Goal: Communication & Community: Answer question/provide support

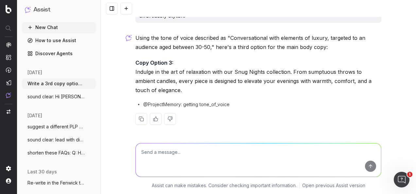
click at [186, 149] on textarea at bounding box center [258, 159] width 245 height 33
paste textarea "Copy Option 1: From [DATE]-[DATE] invite you to attend the Fenwick Baby Event."
type textarea "expand on this email copy a little bit: Copy Option 1: From [DATE]-[DATE] invit…"
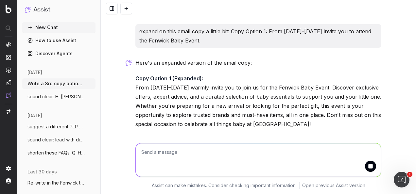
scroll to position [425, 0]
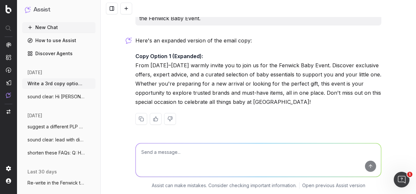
click at [224, 114] on div at bounding box center [258, 119] width 246 height 12
drag, startPoint x: 293, startPoint y: 98, endPoint x: 131, endPoint y: 63, distance: 165.5
copy p "From [DATE]–[DATE] warmly invite you to join us for the Fenwick Baby Event. Dis…"
click at [231, 160] on textarea at bounding box center [258, 159] width 245 height 33
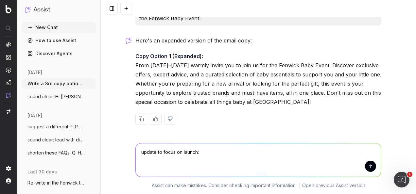
paste textarea "Copy Option 1: From [DATE]–[DATE]'re hosting Fenwick Baby Event. Discover exclu…"
type textarea "update to focus on launch: Copy Option 1: From [DATE]–[DATE]'re hosting Fenwick…"
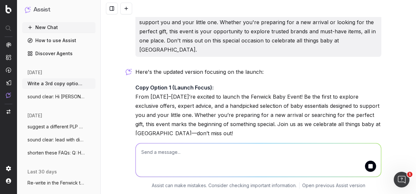
scroll to position [586, 0]
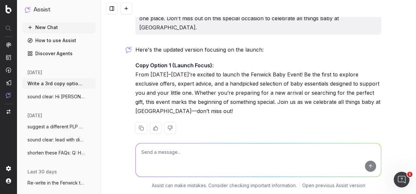
drag, startPoint x: 207, startPoint y: 99, endPoint x: 132, endPoint y: 67, distance: 82.1
copy p "From [DATE]–[DATE]’re excited to launch the Fenwick Baby Event! Be the first to…"
click at [196, 150] on textarea at bounding box center [258, 159] width 245 height 33
paste textarea "OFFER:​ 15% off full price Baby, Prams & Nursery Product in stores & online (Ex…"
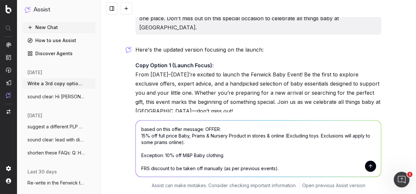
scroll to position [14, 0]
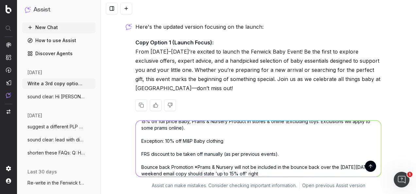
type textarea "based on this offer message: OFFER:​ 15% off full price Baby, Prams & Nursery P…"
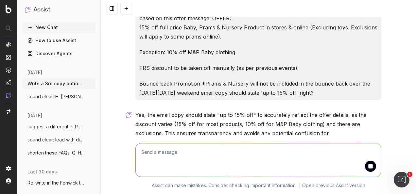
scroll to position [742, 0]
